Goal: Task Accomplishment & Management: Use online tool/utility

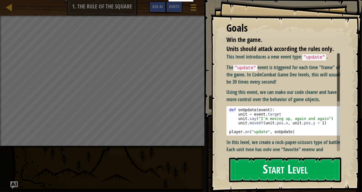
click at [258, 162] on button "Start Level" at bounding box center [285, 170] width 112 height 25
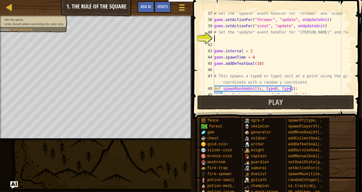
scroll to position [230, 0]
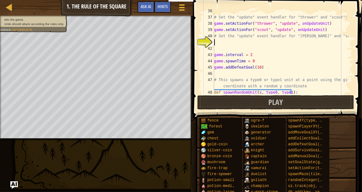
click at [237, 45] on div "# Set the "update" event handler for "thrower" and "scout": game . setActionFor…" at bounding box center [280, 55] width 135 height 94
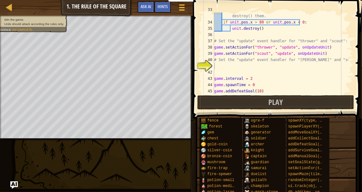
scroll to position [212, 0]
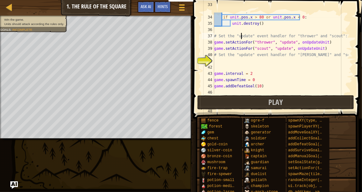
click at [241, 34] on div "# We don't need units which are outside of the screen, so destroy() them. if un…" at bounding box center [280, 52] width 135 height 100
type textarea "# Set the "update" event handler for "thrower" and "scout":"
click at [297, 31] on div "# We don't need units which are outside of the screen, so destroy() them. if un…" at bounding box center [280, 52] width 135 height 100
click at [322, 39] on div "# We don't need units which are outside of the screen, so destroy() them. if un…" at bounding box center [280, 52] width 135 height 100
type textarea "# Set the "update" event handler for "thrower" and "scout":"
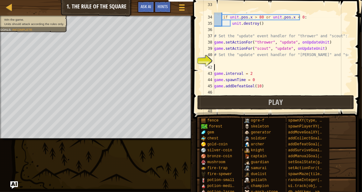
click at [314, 66] on div "# We don't need units which are outside of the screen, so destroy() them. if un…" at bounding box center [280, 52] width 135 height 100
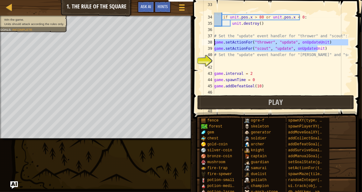
drag, startPoint x: 325, startPoint y: 48, endPoint x: 193, endPoint y: 43, distance: 131.7
click at [193, 43] on div "33 34 35 36 37 38 39 40 41 42 43 44 45 46 47 48 # We don't need units which are…" at bounding box center [276, 71] width 171 height 137
click at [217, 57] on div "# We don't need units which are outside of the screen, so destroy() them. if un…" at bounding box center [280, 52] width 135 height 100
type textarea "# Set the "update" event handler for "[PERSON_NAME]" and "soldier":"
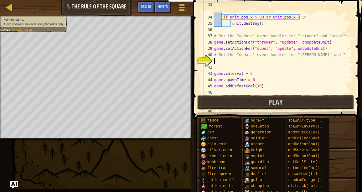
click at [216, 61] on div "# We don't need units which are outside of the screen, so destroy() them. if un…" at bounding box center [280, 52] width 135 height 100
paste textarea "game.setActionFor("scout", "update", onUpdateUnit)"
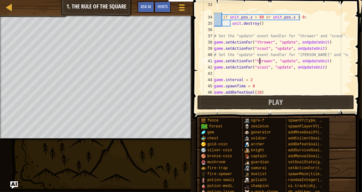
click at [260, 62] on div "# We don't need units which are outside of the screen, so destroy() them. if un…" at bounding box center [280, 52] width 135 height 100
type textarea "game.setActionFor("soldier", "update", onUpdateUnit)"
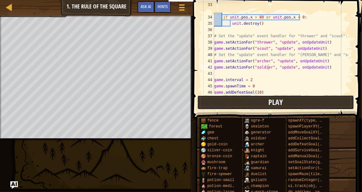
click at [259, 99] on button "Play" at bounding box center [275, 102] width 157 height 14
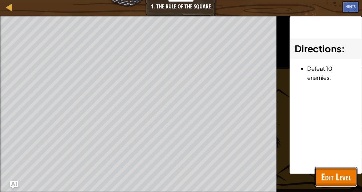
click at [348, 170] on span "Edit Level" at bounding box center [336, 176] width 30 height 13
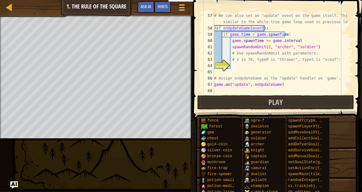
scroll to position [3, 1]
click at [232, 68] on div "# We can also set an "update" event on the game itself. This is similar to the …" at bounding box center [280, 63] width 135 height 100
click at [274, 64] on div "# We can also set an "update" event on the game itself. This is similar to the …" at bounding box center [280, 63] width 135 height 100
drag, startPoint x: 317, startPoint y: 45, endPoint x: 230, endPoint y: 46, distance: 86.8
click at [230, 46] on div "# We can also set an "update" event on the game itself. This is similar to the …" at bounding box center [280, 63] width 135 height 100
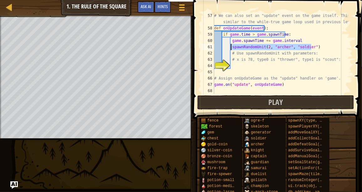
type textarea "spawnRandomUnit(2, "[PERSON_NAME]", "soldier")"
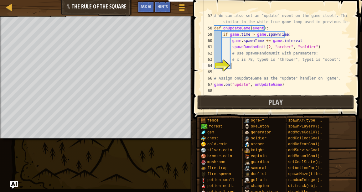
click at [238, 67] on div "# We can also set an "update" event on the game itself. This is similar to the …" at bounding box center [280, 63] width 135 height 100
paste textarea "spawnRandomUnit(2, "[PERSON_NAME]", "soldier")"
click at [278, 66] on div "# We can also set an "update" event on the game itself. This is similar to the …" at bounding box center [280, 63] width 135 height 100
type textarea "spawnRandomUnit(78, "thrower", "scout")"
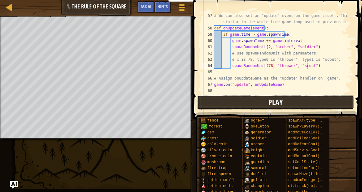
click at [265, 96] on button "Play" at bounding box center [275, 102] width 157 height 14
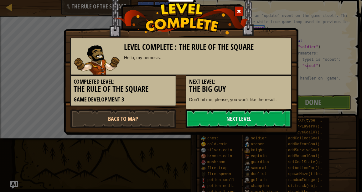
click at [237, 13] on span at bounding box center [239, 11] width 4 height 4
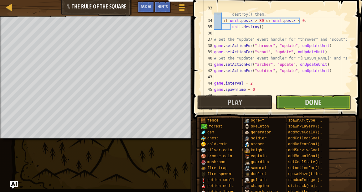
scroll to position [34, 0]
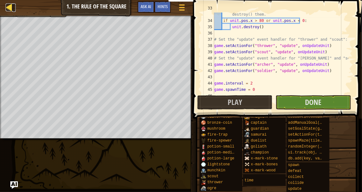
click at [12, 3] on div at bounding box center [10, 7] width 8 height 8
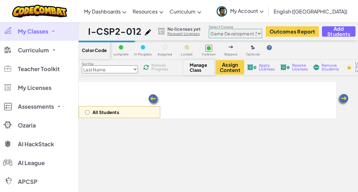
select select "5a0df02b8f2391437740f74f"
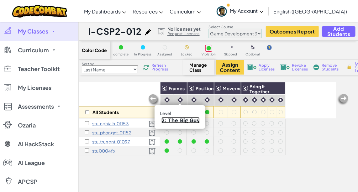
click at [175, 121] on link "2: The Big Guy" at bounding box center [180, 120] width 38 height 6
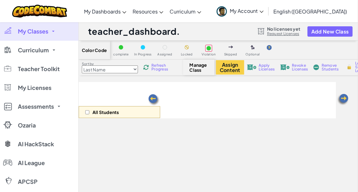
select select "5a0df02b8f2391437740f74f"
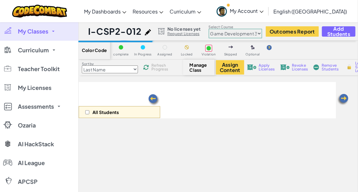
scroll to position [11, 0]
